Goal: Task Accomplishment & Management: Use online tool/utility

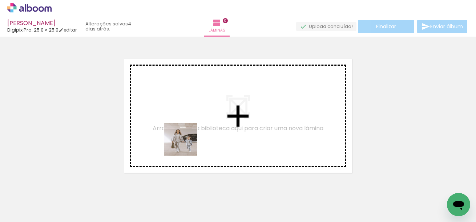
drag, startPoint x: 76, startPoint y: 190, endPoint x: 198, endPoint y: 145, distance: 130.0
click at [198, 145] on quentale-workspace at bounding box center [238, 111] width 476 height 222
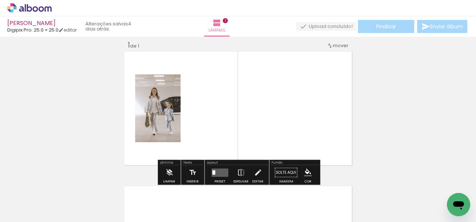
scroll to position [9, 0]
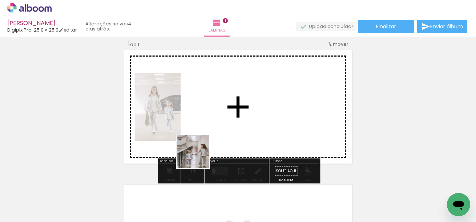
drag, startPoint x: 124, startPoint y: 204, endPoint x: 244, endPoint y: 135, distance: 138.6
click at [244, 135] on quentale-workspace at bounding box center [238, 111] width 476 height 222
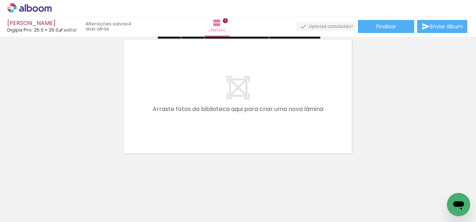
scroll to position [158, 0]
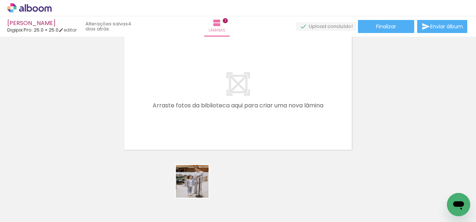
drag, startPoint x: 198, startPoint y: 197, endPoint x: 215, endPoint y: 114, distance: 84.2
click at [215, 114] on quentale-workspace at bounding box center [238, 111] width 476 height 222
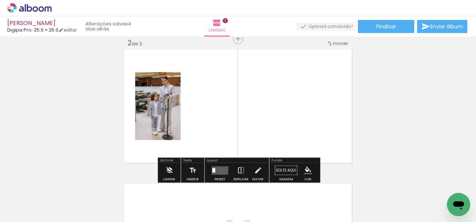
scroll to position [144, 0]
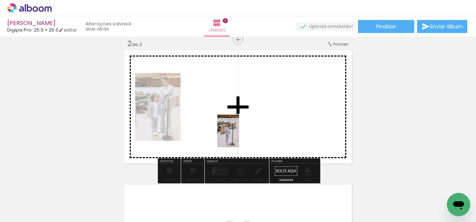
drag, startPoint x: 239, startPoint y: 202, endPoint x: 240, endPoint y: 131, distance: 70.1
click at [240, 131] on quentale-workspace at bounding box center [238, 111] width 476 height 222
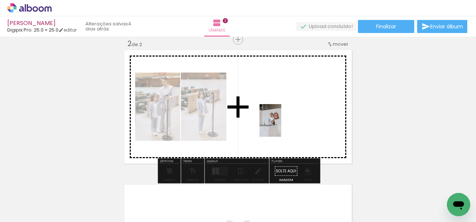
drag, startPoint x: 275, startPoint y: 198, endPoint x: 281, endPoint y: 126, distance: 72.1
click at [281, 126] on quentale-workspace at bounding box center [238, 111] width 476 height 222
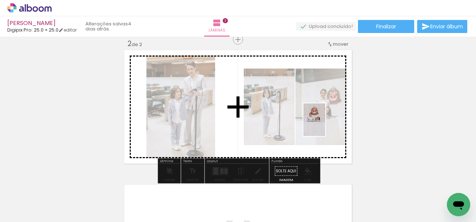
drag, startPoint x: 322, startPoint y: 199, endPoint x: 325, endPoint y: 125, distance: 73.8
click at [325, 125] on quentale-workspace at bounding box center [238, 111] width 476 height 222
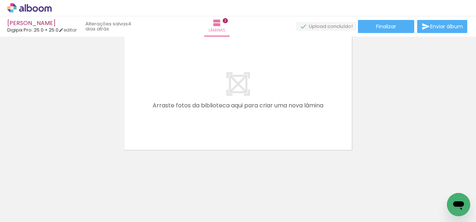
scroll to position [0, 207]
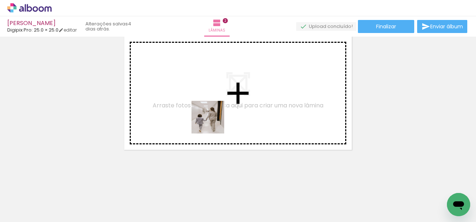
drag, startPoint x: 191, startPoint y: 199, endPoint x: 215, endPoint y: 119, distance: 83.3
click at [215, 119] on quentale-workspace at bounding box center [238, 111] width 476 height 222
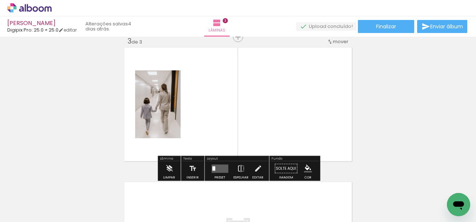
scroll to position [278, 0]
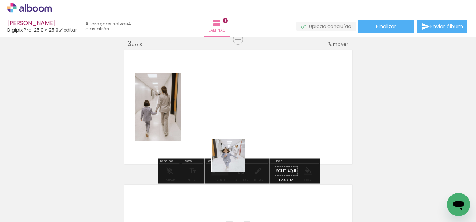
drag, startPoint x: 233, startPoint y: 189, endPoint x: 255, endPoint y: 110, distance: 81.7
click at [255, 110] on quentale-workspace at bounding box center [238, 111] width 476 height 222
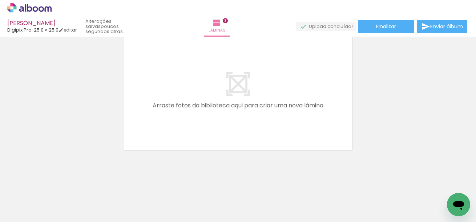
scroll to position [0, 388]
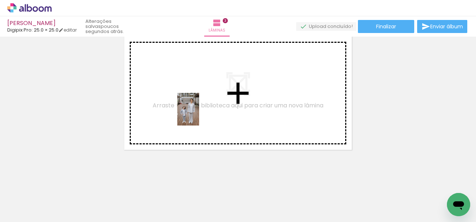
drag, startPoint x: 178, startPoint y: 199, endPoint x: 200, endPoint y: 112, distance: 89.9
click at [200, 112] on quentale-workspace at bounding box center [238, 111] width 476 height 222
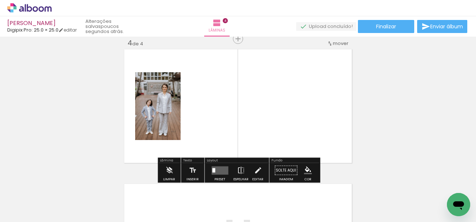
scroll to position [413, 0]
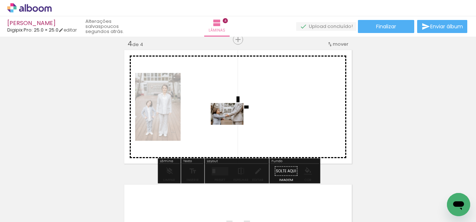
drag, startPoint x: 224, startPoint y: 203, endPoint x: 232, endPoint y: 125, distance: 78.8
click at [232, 125] on quentale-workspace at bounding box center [238, 111] width 476 height 222
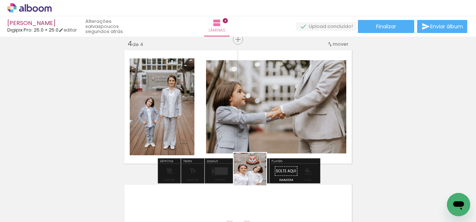
drag, startPoint x: 255, startPoint y: 198, endPoint x: 275, endPoint y: 127, distance: 73.4
click at [275, 127] on quentale-workspace at bounding box center [238, 111] width 476 height 222
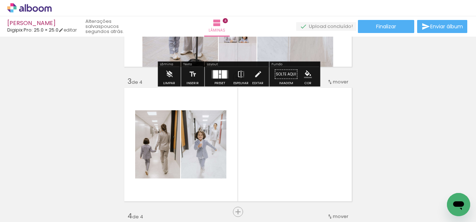
scroll to position [241, 0]
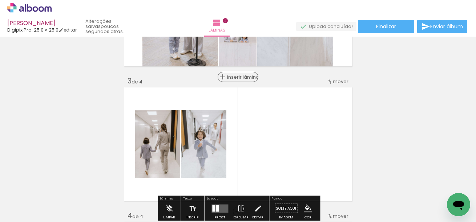
click at [240, 78] on span "Inserir lâmina" at bounding box center [241, 77] width 28 height 5
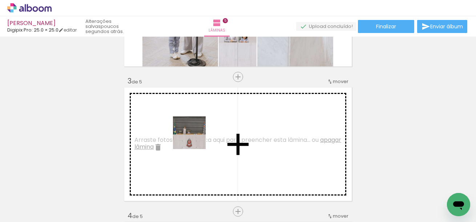
drag, startPoint x: 180, startPoint y: 195, endPoint x: 196, endPoint y: 137, distance: 60.6
click at [196, 137] on quentale-workspace at bounding box center [238, 111] width 476 height 222
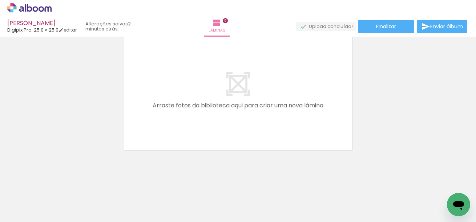
scroll to position [0, 847]
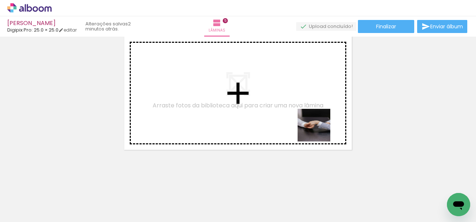
drag, startPoint x: 332, startPoint y: 199, endPoint x: 317, endPoint y: 122, distance: 78.0
click at [317, 122] on quentale-workspace at bounding box center [238, 111] width 476 height 222
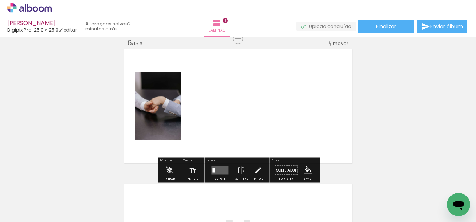
scroll to position [683, 0]
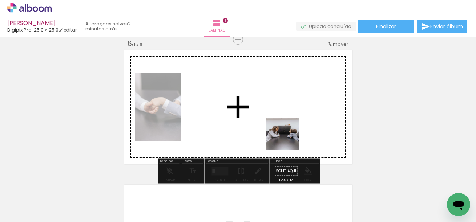
drag, startPoint x: 288, startPoint y: 179, endPoint x: 287, endPoint y: 125, distance: 54.1
click at [287, 125] on quentale-workspace at bounding box center [238, 111] width 476 height 222
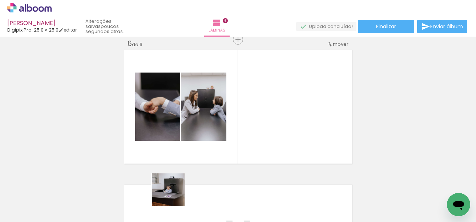
drag, startPoint x: 168, startPoint y: 200, endPoint x: 271, endPoint y: 139, distance: 119.8
click at [271, 139] on quentale-workspace at bounding box center [238, 111] width 476 height 222
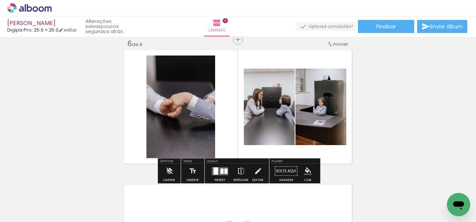
drag, startPoint x: 243, startPoint y: 203, endPoint x: 269, endPoint y: 131, distance: 76.9
click at [269, 131] on quentale-workspace at bounding box center [238, 111] width 476 height 222
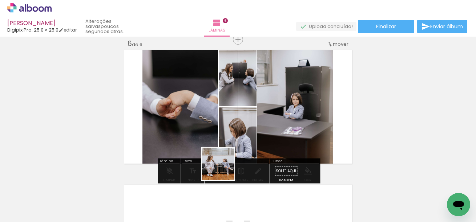
drag, startPoint x: 203, startPoint y: 207, endPoint x: 269, endPoint y: 111, distance: 115.6
click at [269, 111] on quentale-workspace at bounding box center [238, 111] width 476 height 222
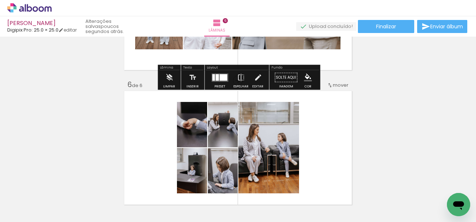
scroll to position [646, 0]
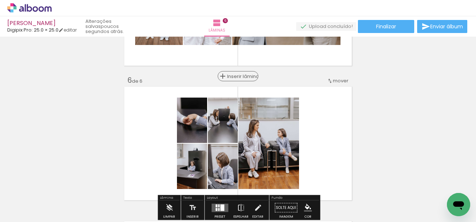
click at [239, 75] on span "Inserir lâmina" at bounding box center [241, 76] width 28 height 5
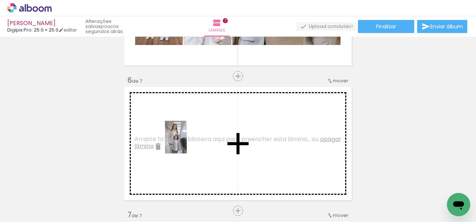
drag, startPoint x: 121, startPoint y: 207, endPoint x: 187, endPoint y: 142, distance: 92.9
click at [187, 142] on quentale-workspace at bounding box center [238, 111] width 476 height 222
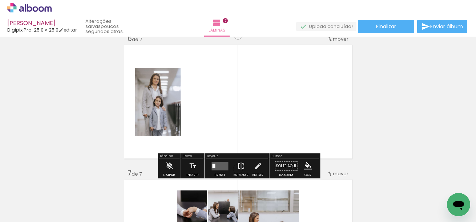
scroll to position [696, 0]
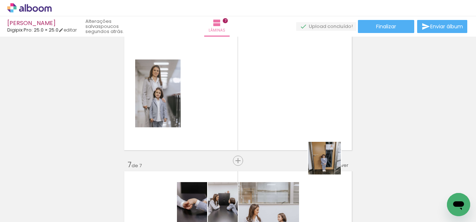
drag, startPoint x: 359, startPoint y: 201, endPoint x: 312, endPoint y: 123, distance: 91.5
click at [312, 123] on quentale-workspace at bounding box center [238, 111] width 476 height 222
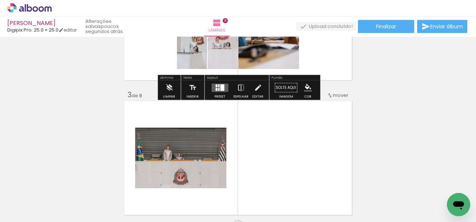
scroll to position [227, 0]
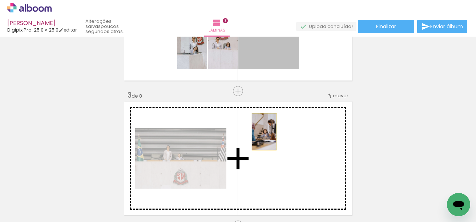
drag, startPoint x: 264, startPoint y: 57, endPoint x: 264, endPoint y: 130, distance: 73.3
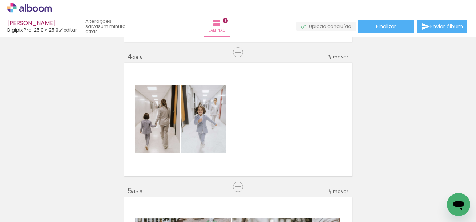
scroll to position [0, 225]
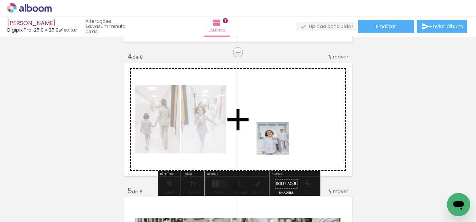
drag, startPoint x: 253, startPoint y: 197, endPoint x: 289, endPoint y: 126, distance: 79.2
click at [289, 126] on quentale-workspace at bounding box center [238, 111] width 476 height 222
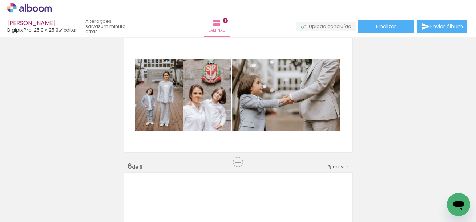
scroll to position [547, 0]
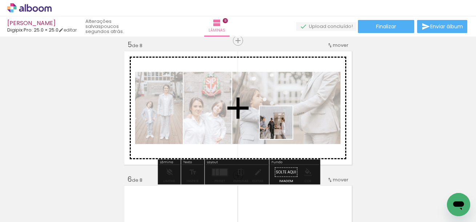
drag, startPoint x: 296, startPoint y: 203, endPoint x: 277, endPoint y: 123, distance: 82.7
click at [277, 123] on quentale-workspace at bounding box center [238, 111] width 476 height 222
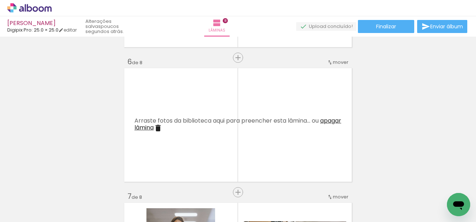
scroll to position [670, 0]
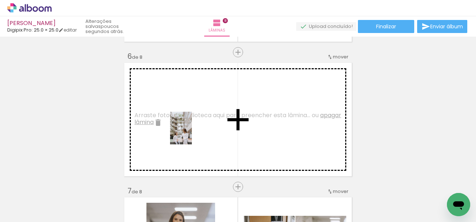
drag, startPoint x: 111, startPoint y: 207, endPoint x: 191, endPoint y: 133, distance: 108.7
click at [191, 133] on quentale-workspace at bounding box center [238, 111] width 476 height 222
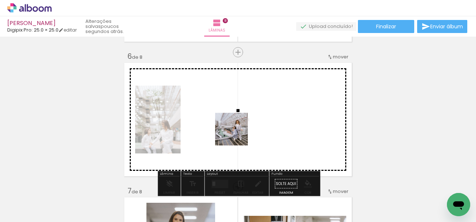
drag, startPoint x: 237, startPoint y: 191, endPoint x: 237, endPoint y: 116, distance: 75.2
click at [237, 117] on quentale-workspace at bounding box center [238, 111] width 476 height 222
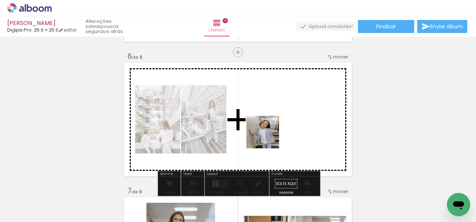
drag, startPoint x: 272, startPoint y: 184, endPoint x: 268, endPoint y: 118, distance: 66.2
click at [268, 118] on quentale-workspace at bounding box center [238, 111] width 476 height 222
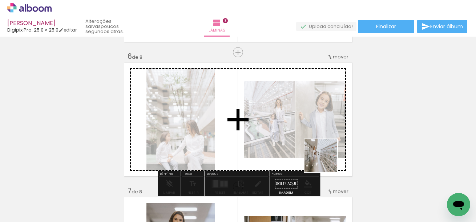
drag, startPoint x: 329, startPoint y: 206, endPoint x: 327, endPoint y: 145, distance: 61.0
click at [327, 145] on quentale-workspace at bounding box center [238, 111] width 476 height 222
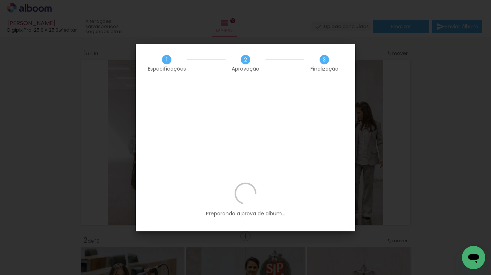
scroll to position [0, 28]
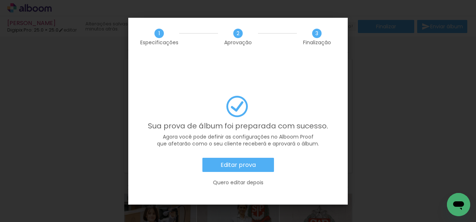
scroll to position [0, 28]
click at [237, 158] on paper-button "Editar prova" at bounding box center [238, 165] width 72 height 15
